Goal: Find specific page/section: Find specific page/section

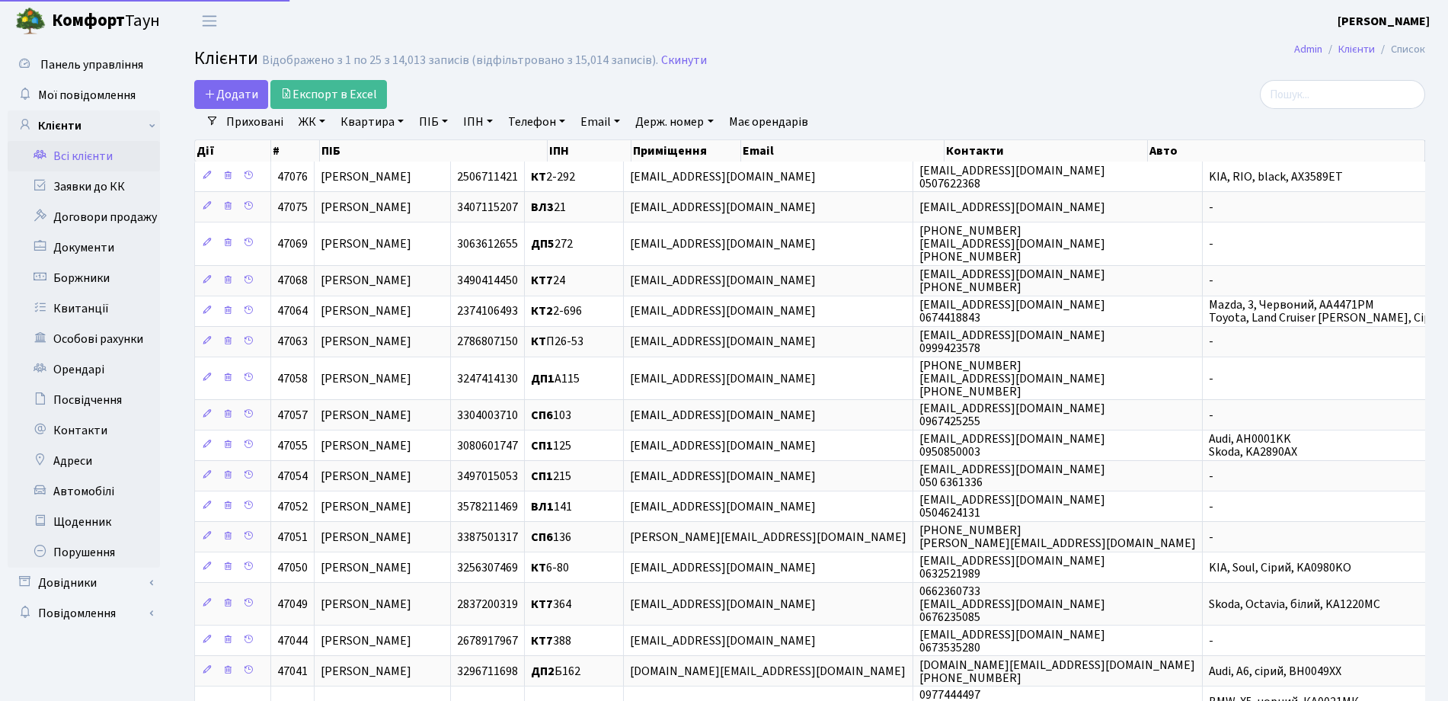
select select "25"
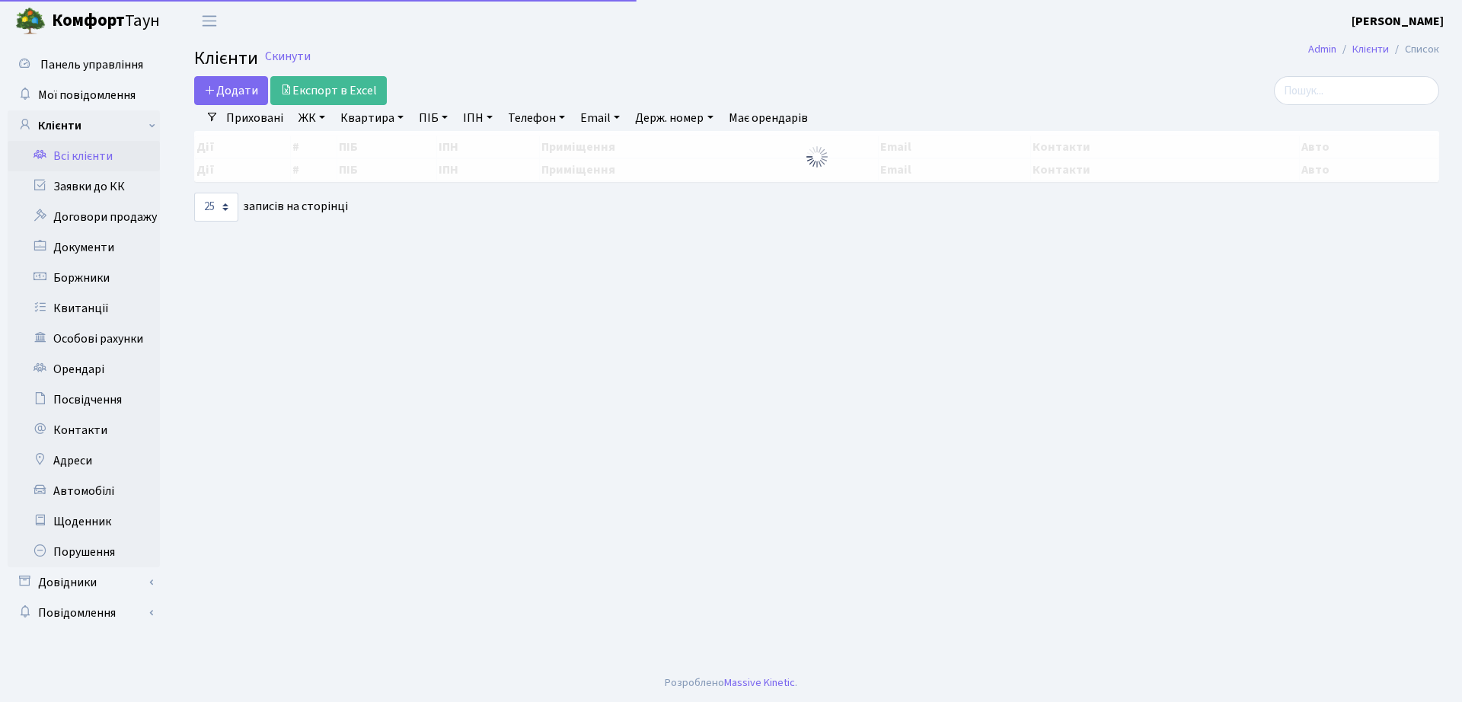
select select "25"
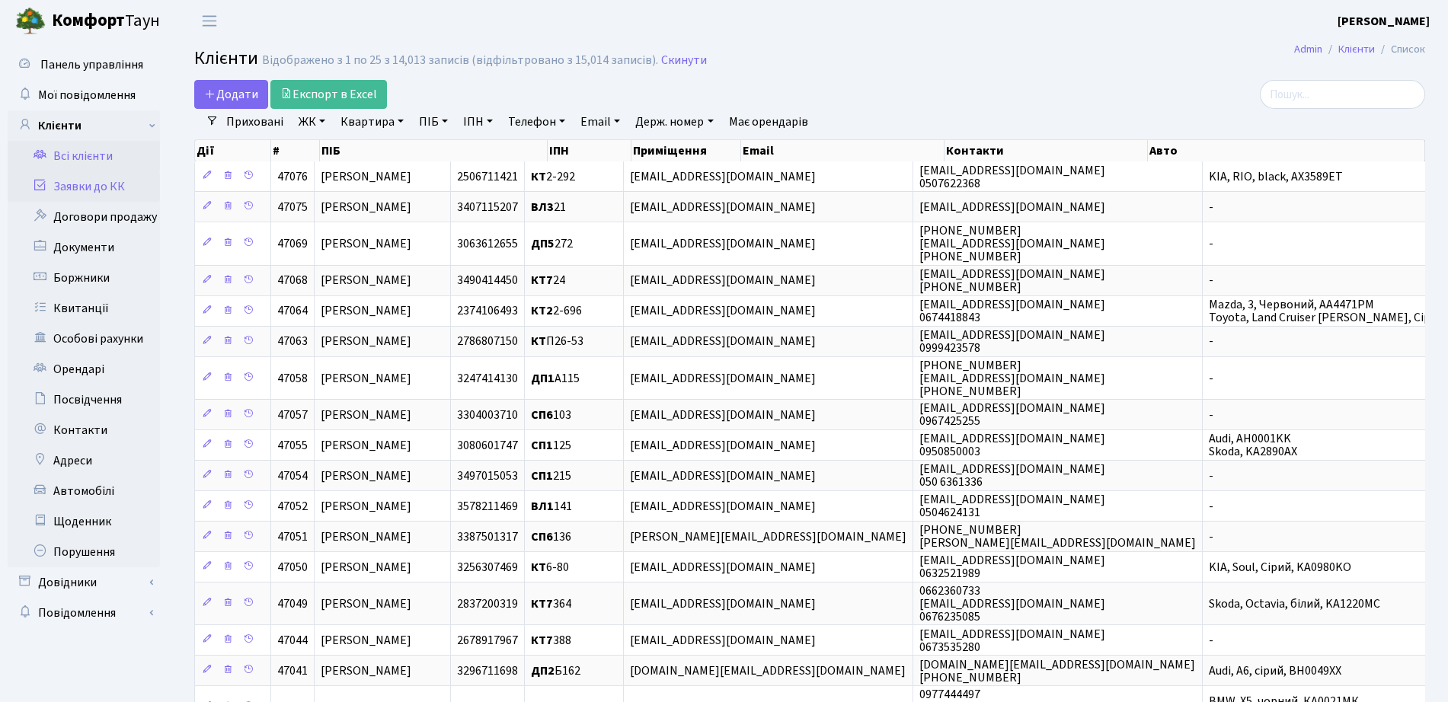
click at [113, 192] on link "Заявки до КК" at bounding box center [84, 186] width 152 height 30
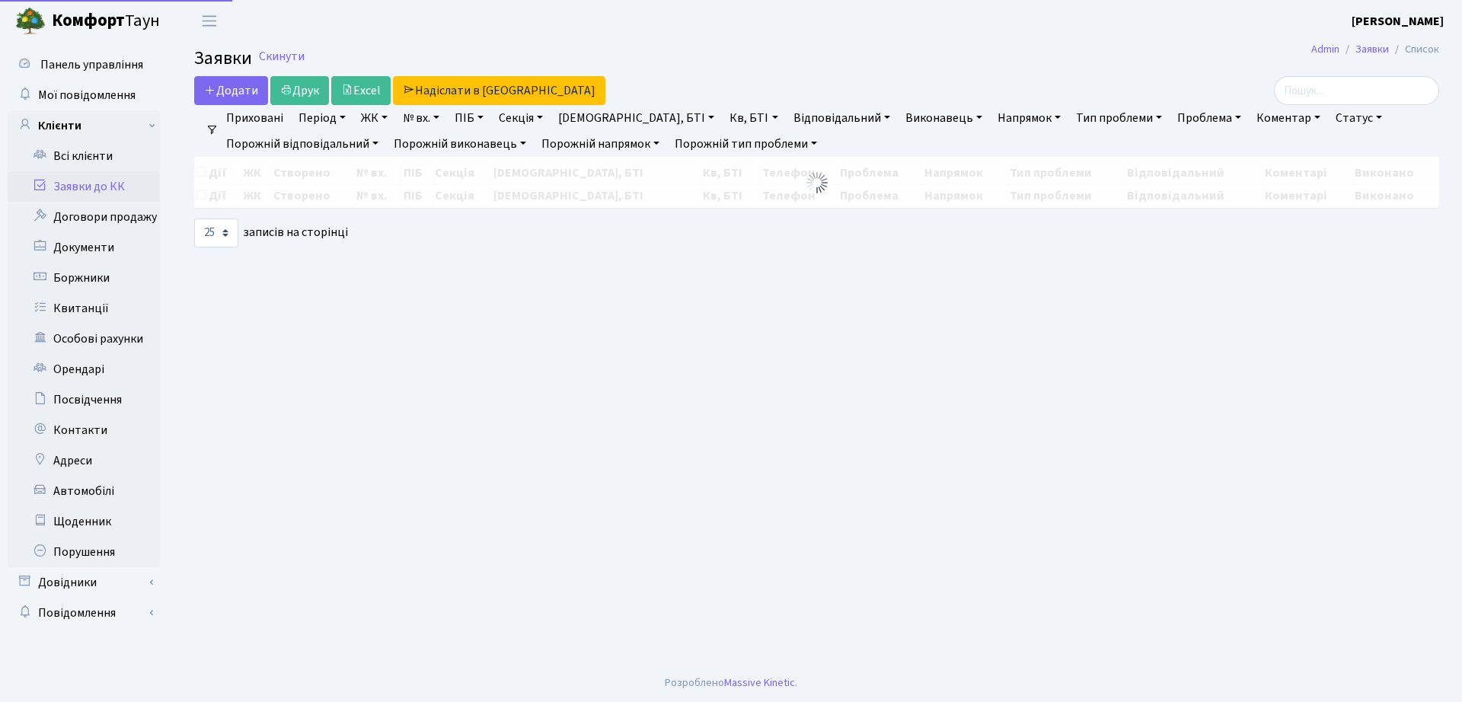
select select "25"
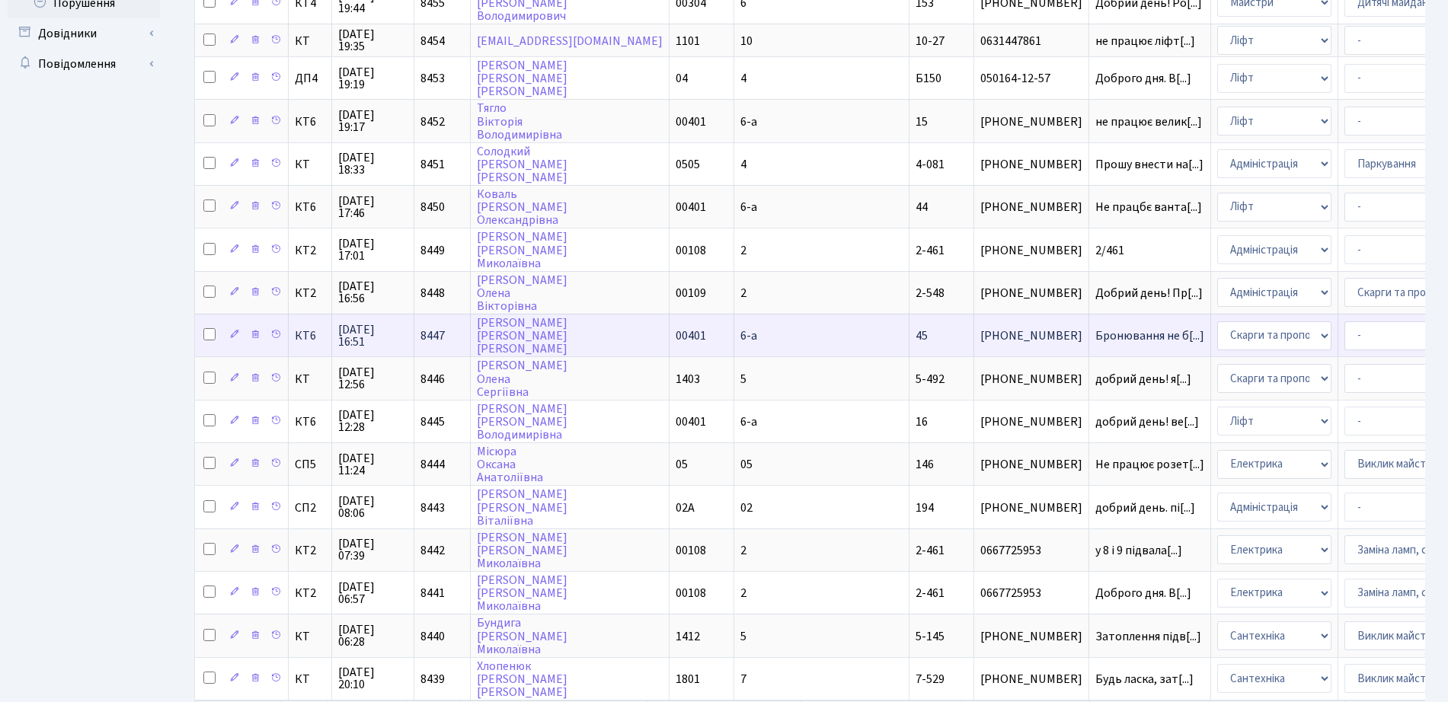
scroll to position [571, 0]
